Goal: Information Seeking & Learning: Learn about a topic

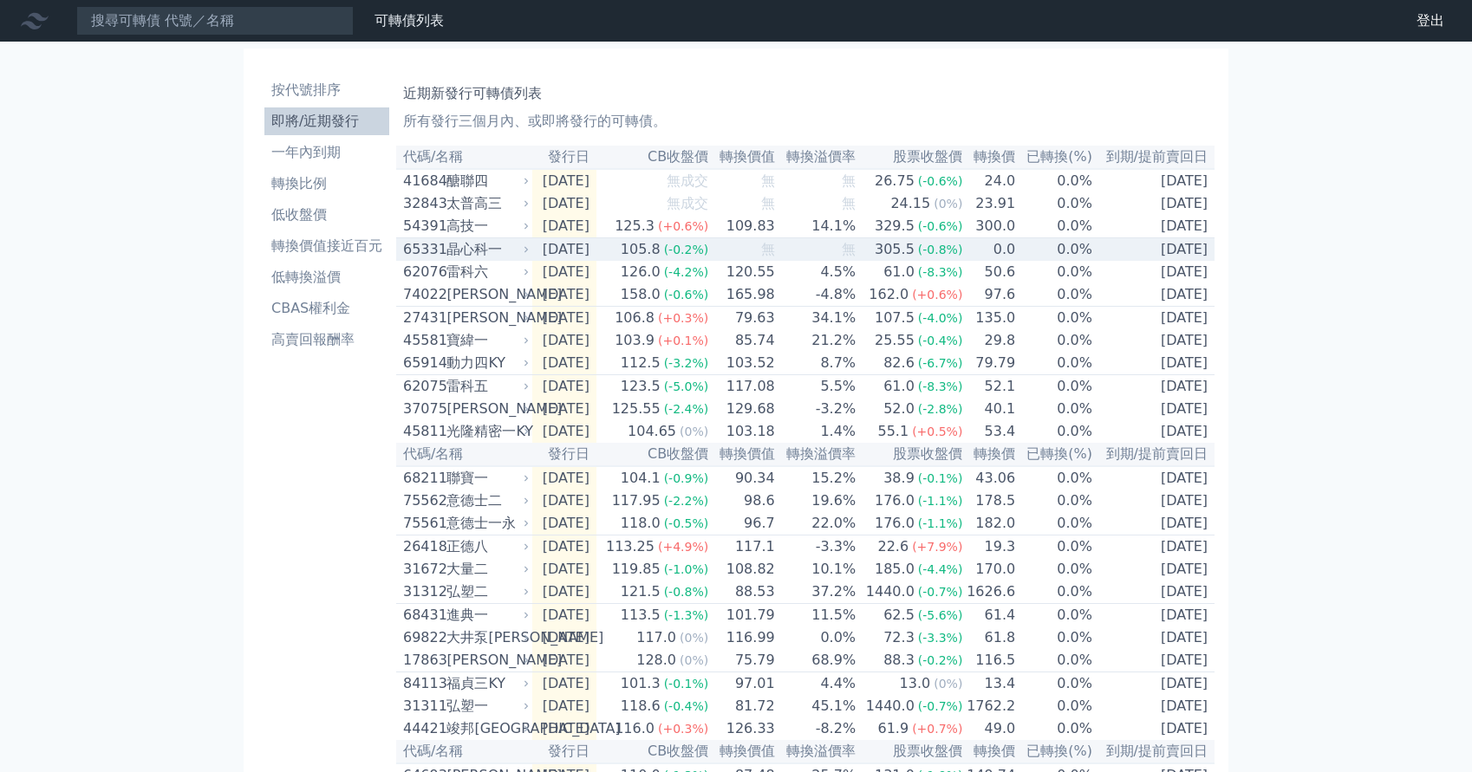
scroll to position [16, 0]
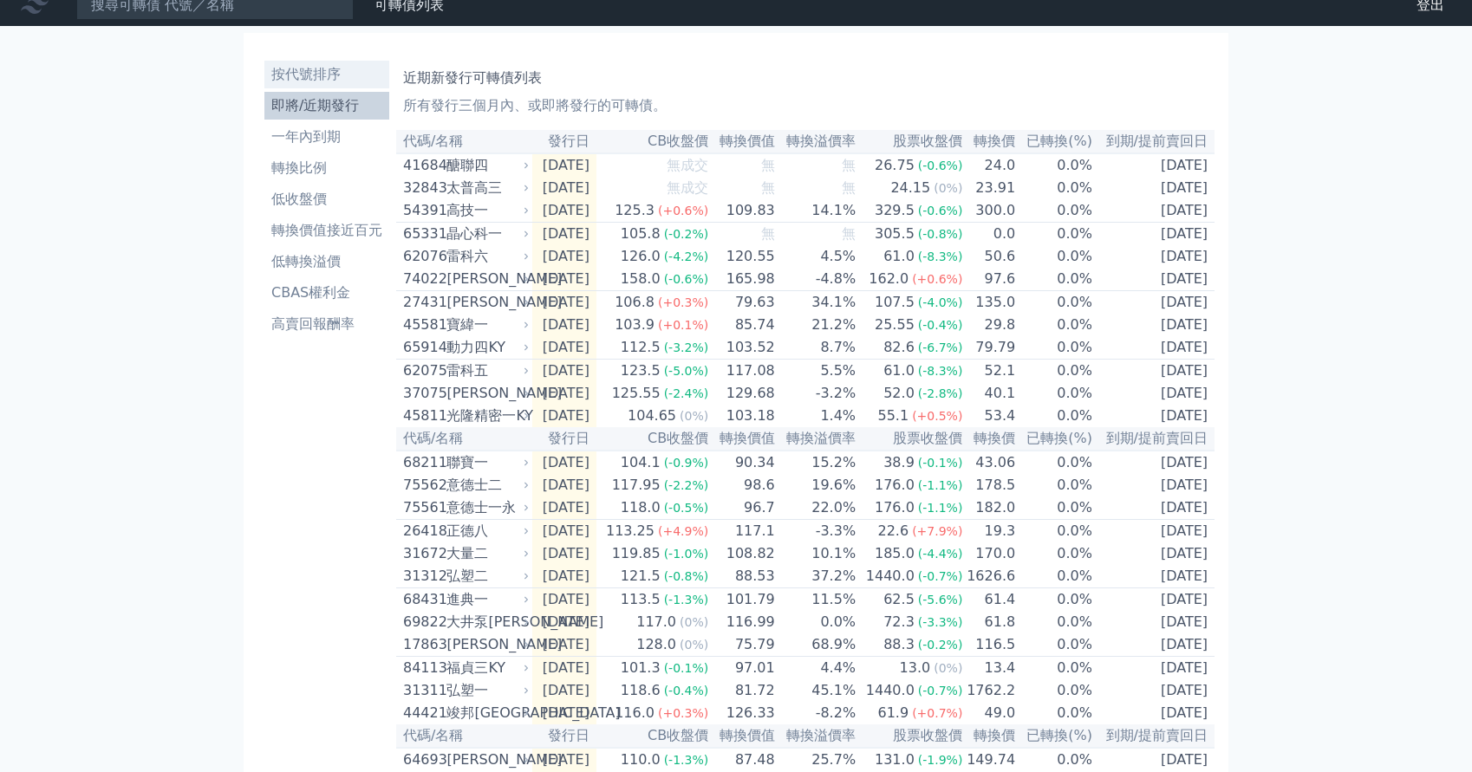
click at [284, 79] on li "按代號排序" at bounding box center [326, 74] width 125 height 21
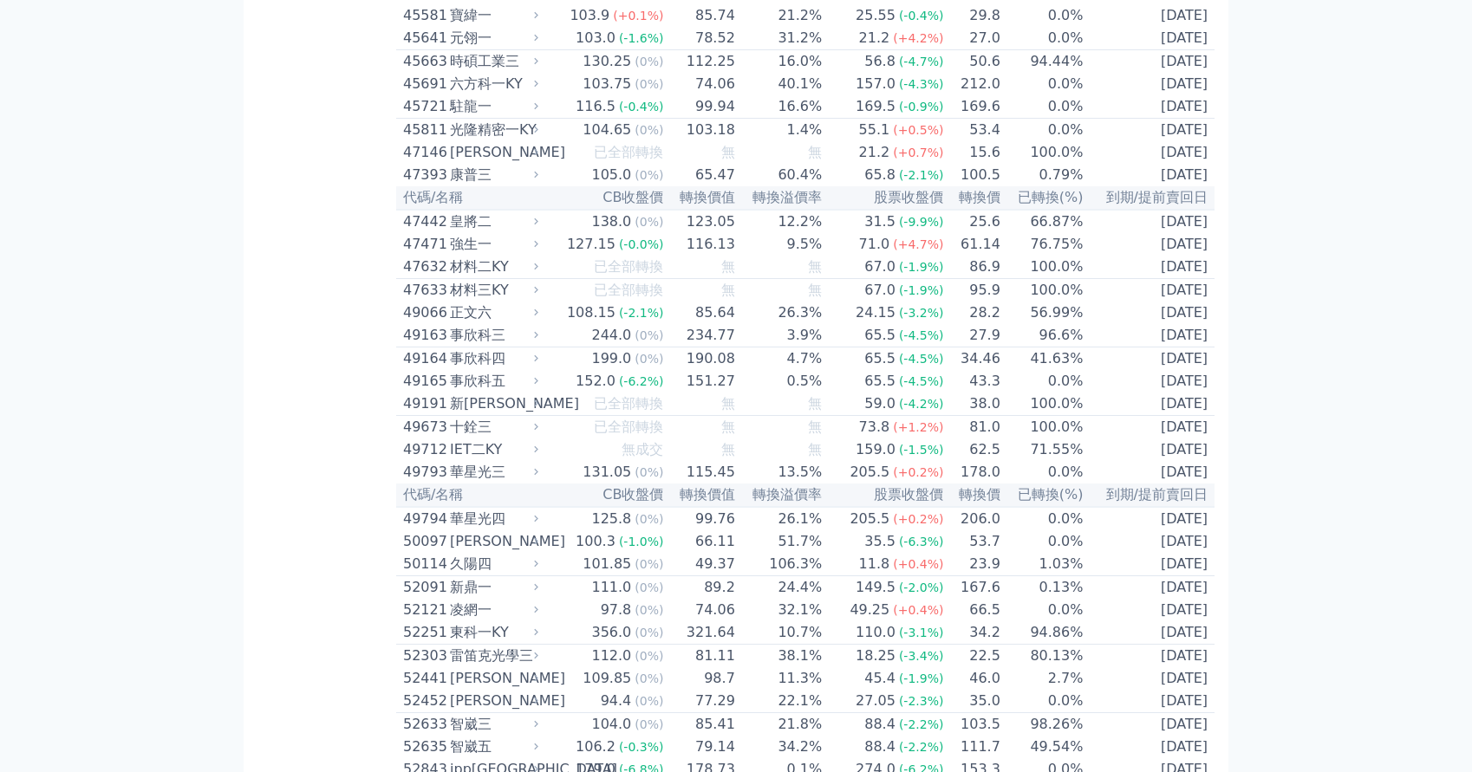
scroll to position [5042, 0]
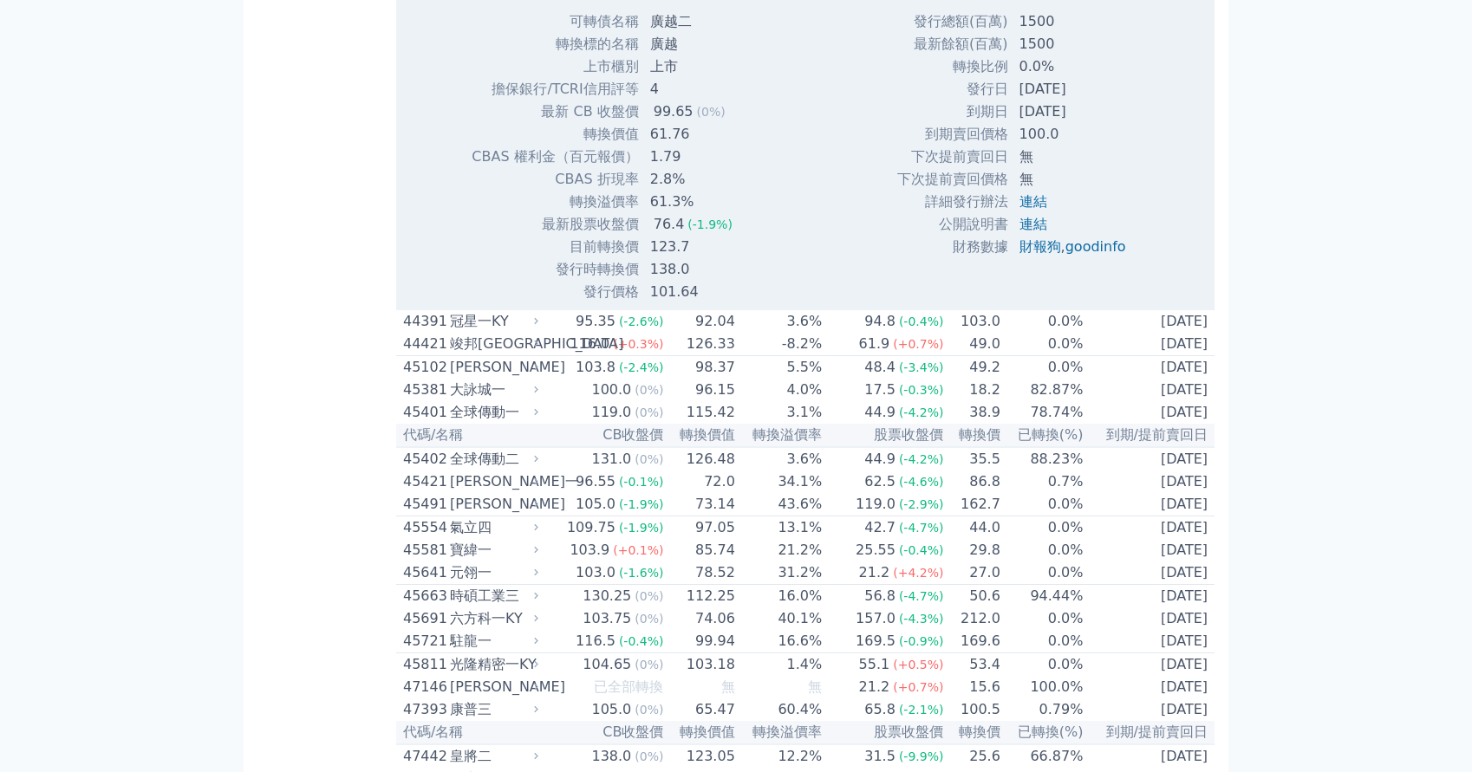
scroll to position [5060, 0]
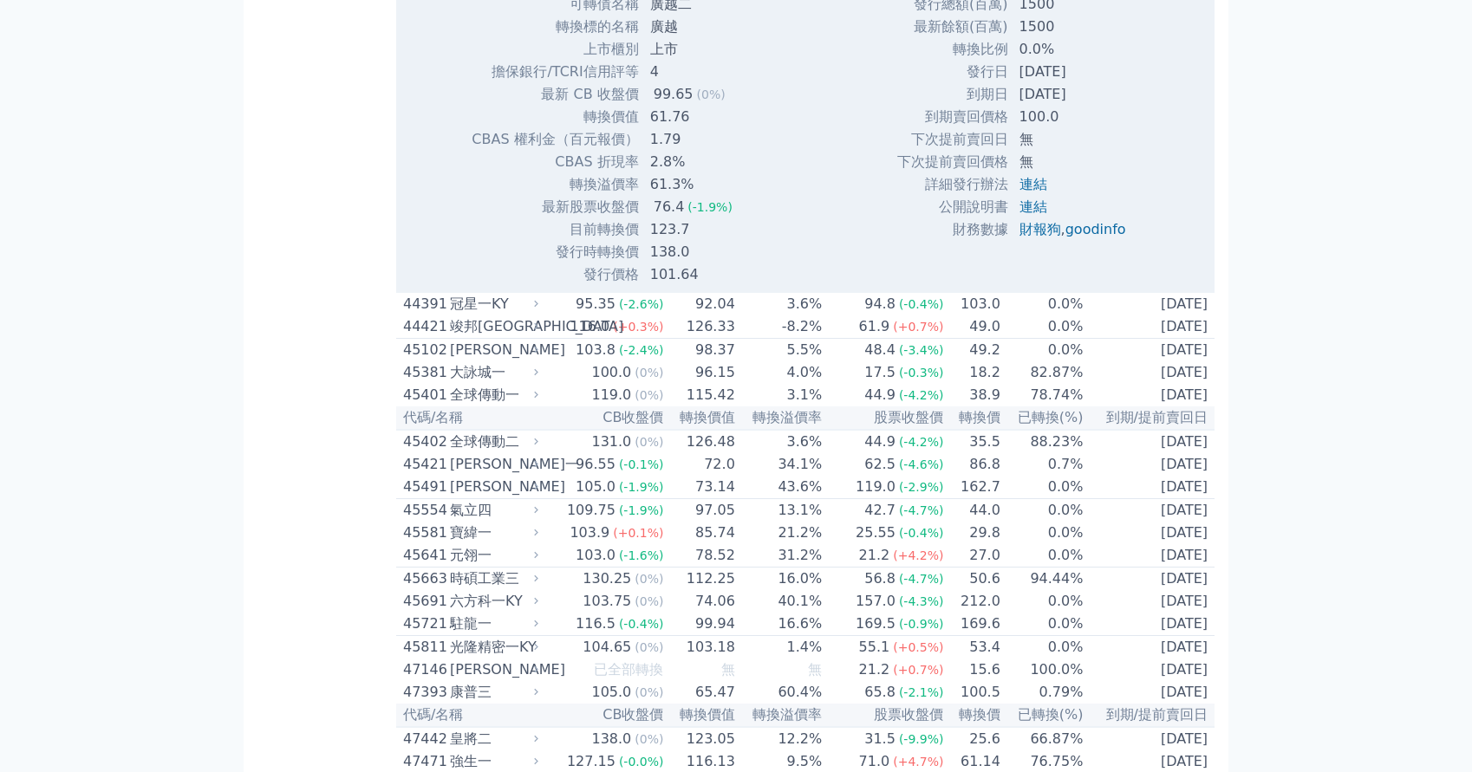
click at [518, 173] on td "CBAS 折現率" at bounding box center [555, 162] width 168 height 23
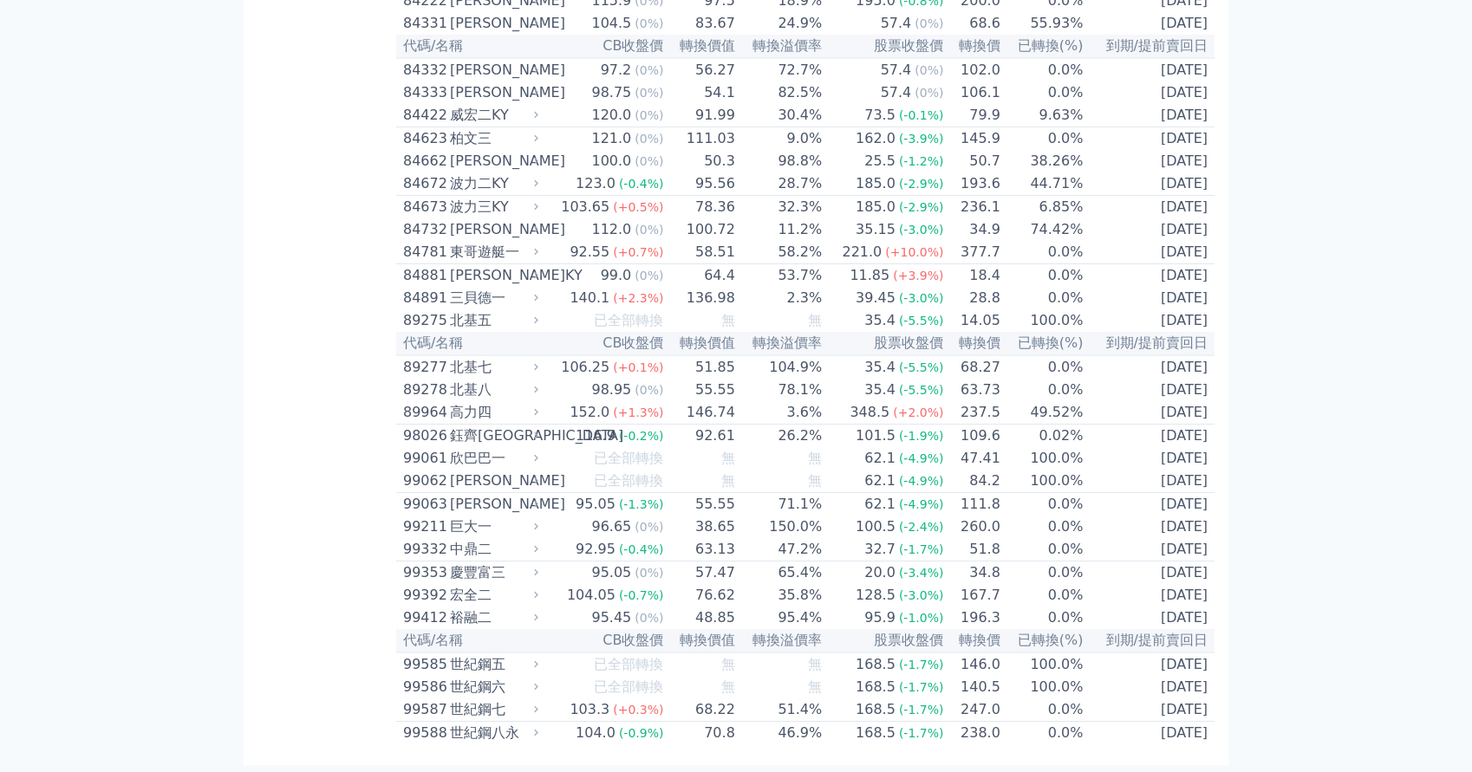
scroll to position [10602, 0]
